Goal: Task Accomplishment & Management: Manage account settings

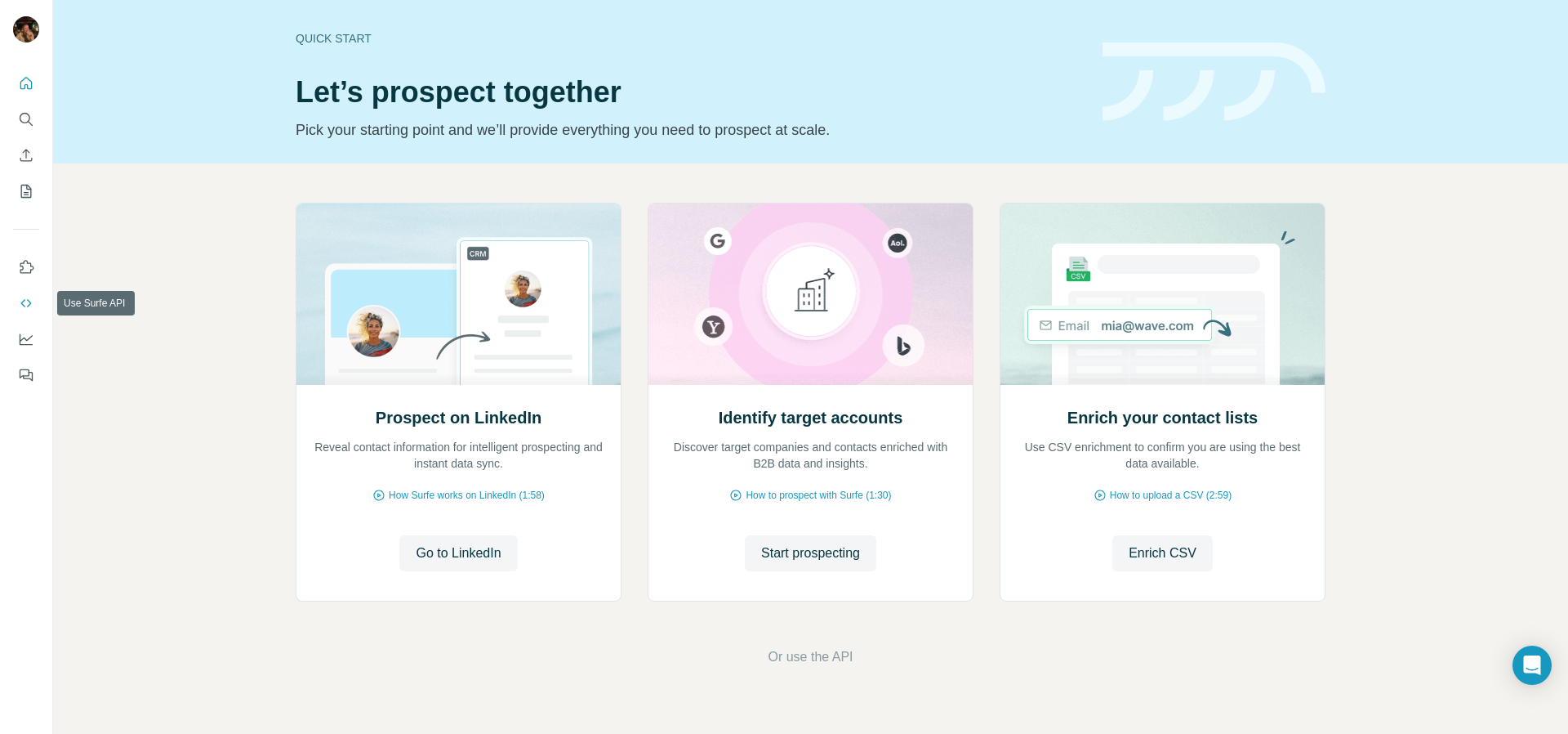
click at [31, 309] on icon "Use Surfe API" at bounding box center [26, 303] width 16 height 16
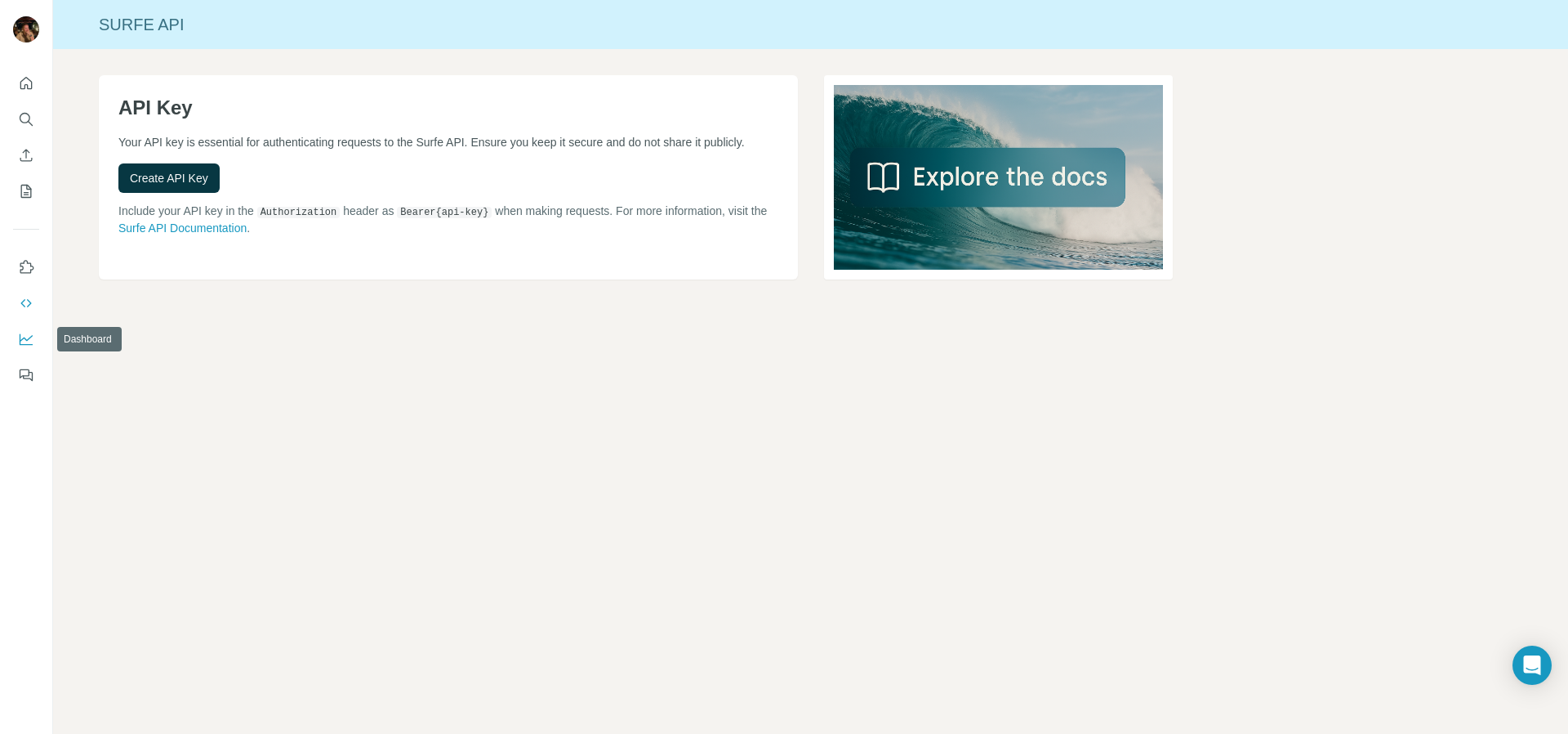
click at [28, 333] on icon "Dashboard" at bounding box center [26, 339] width 16 height 16
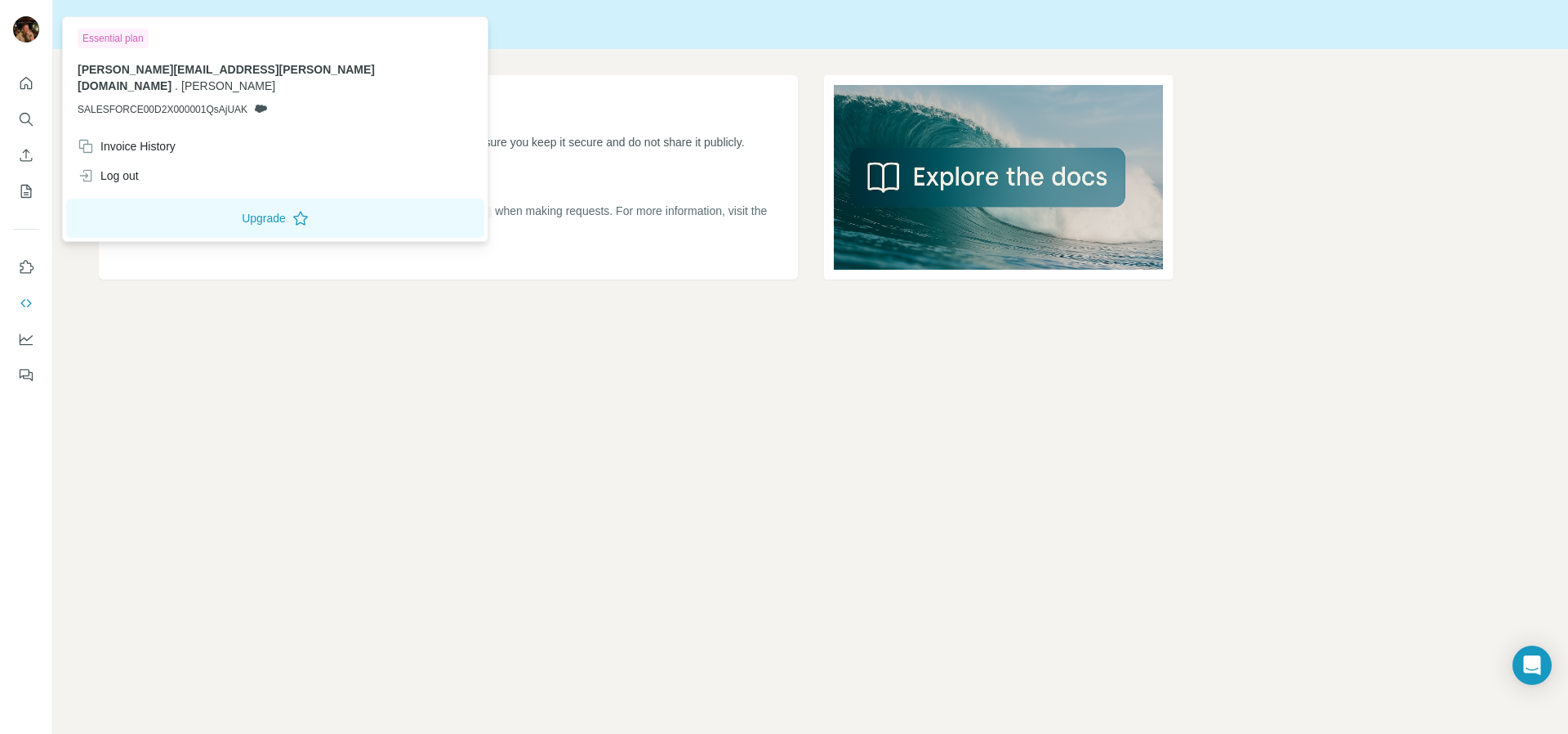
click at [27, 33] on img at bounding box center [26, 29] width 26 height 26
click at [220, 102] on span "SALESFORCE00D2X000001QsAjUAK" at bounding box center [162, 109] width 170 height 14
click at [734, 278] on div "API Key Your API key is essential for authenticating requests to the Surfe API.…" at bounding box center [448, 177] width 699 height 204
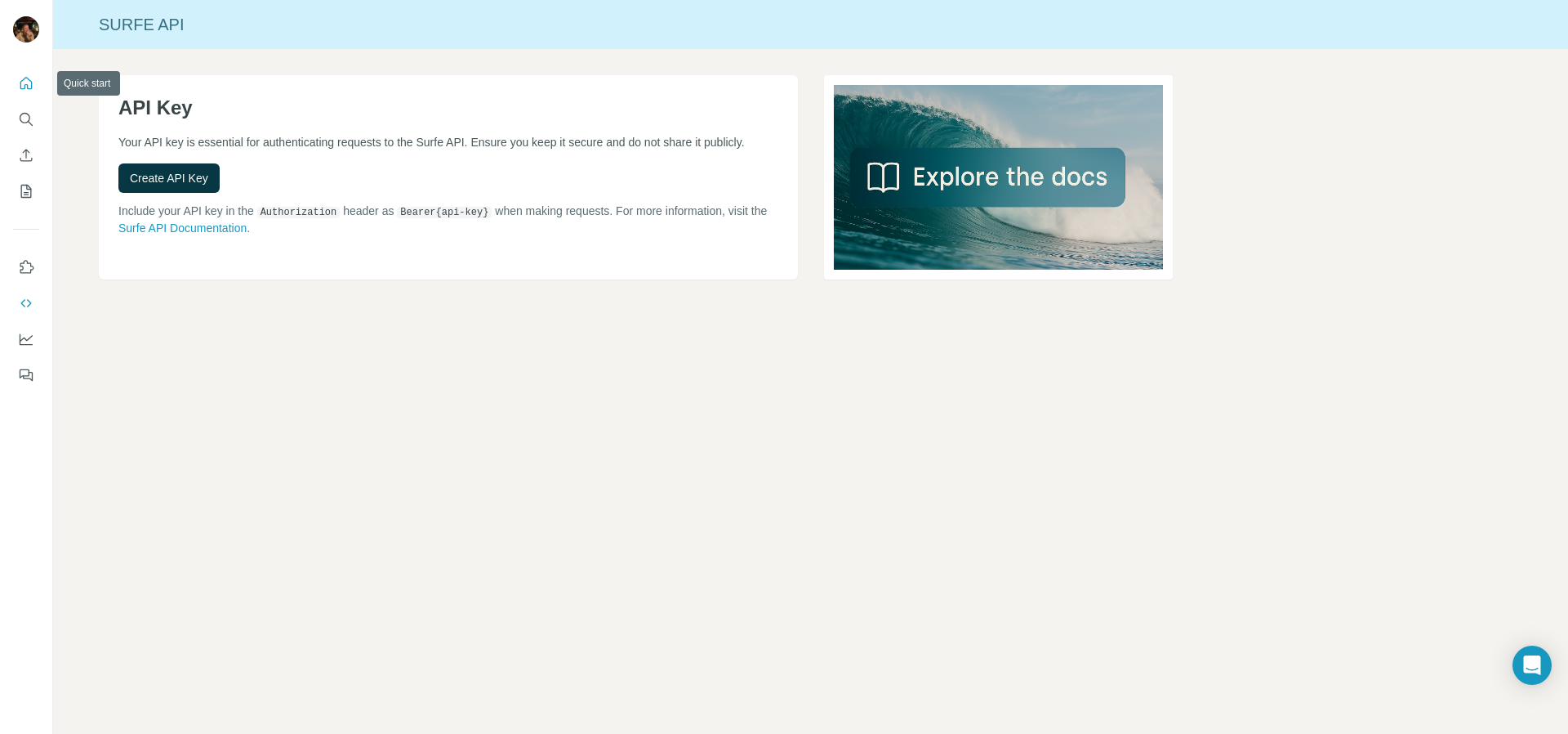
click at [35, 84] on button "Quick start" at bounding box center [26, 83] width 26 height 29
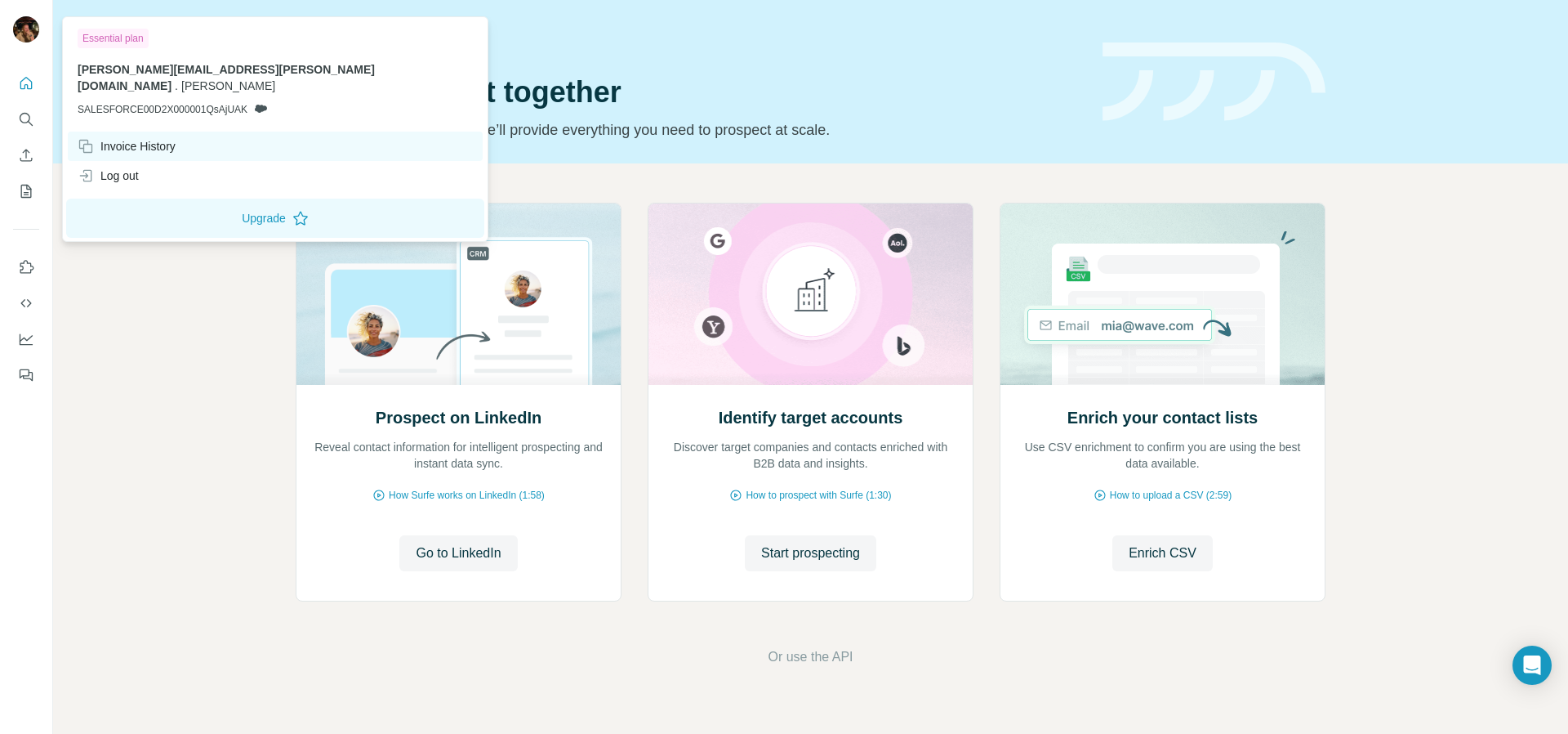
click at [126, 138] on div "Invoice History" at bounding box center [127, 146] width 98 height 16
